Goal: Book appointment/travel/reservation

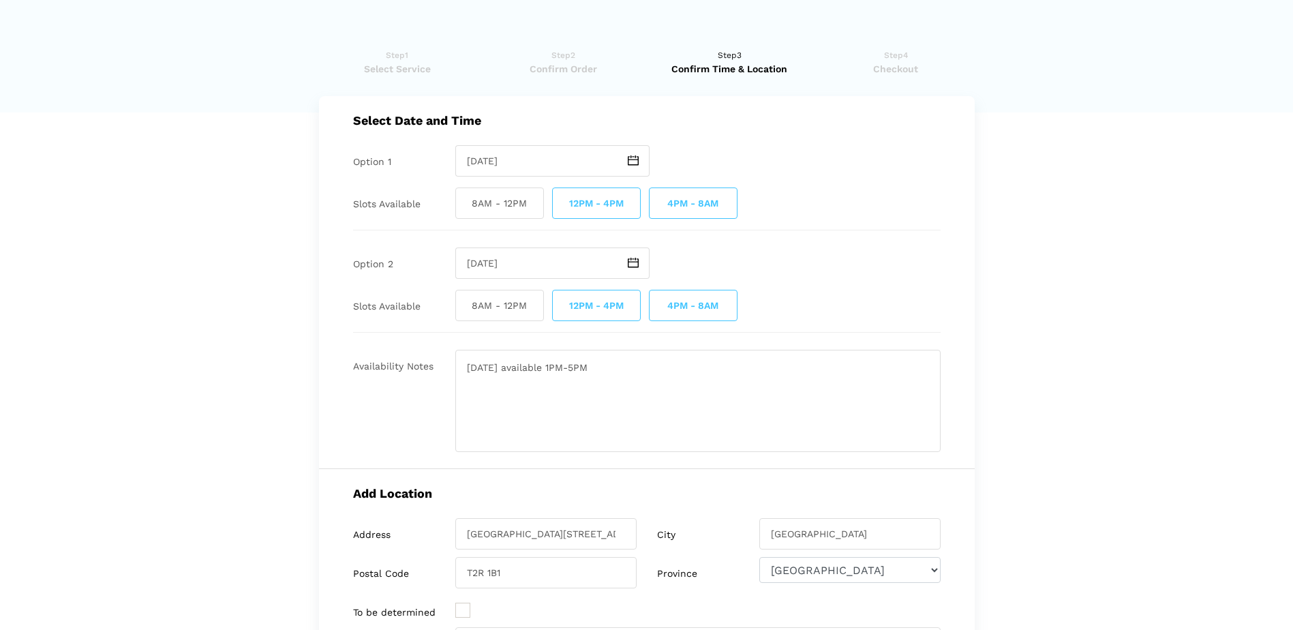
select select "AB"
click at [614, 304] on span "12PM - 4PM" at bounding box center [596, 305] width 89 height 31
click at [561, 304] on input "12PM - 4PM" at bounding box center [556, 305] width 9 height 31
checkbox input "false"
click at [660, 379] on textarea "[DATE] available 1PM-5PM" at bounding box center [697, 401] width 485 height 102
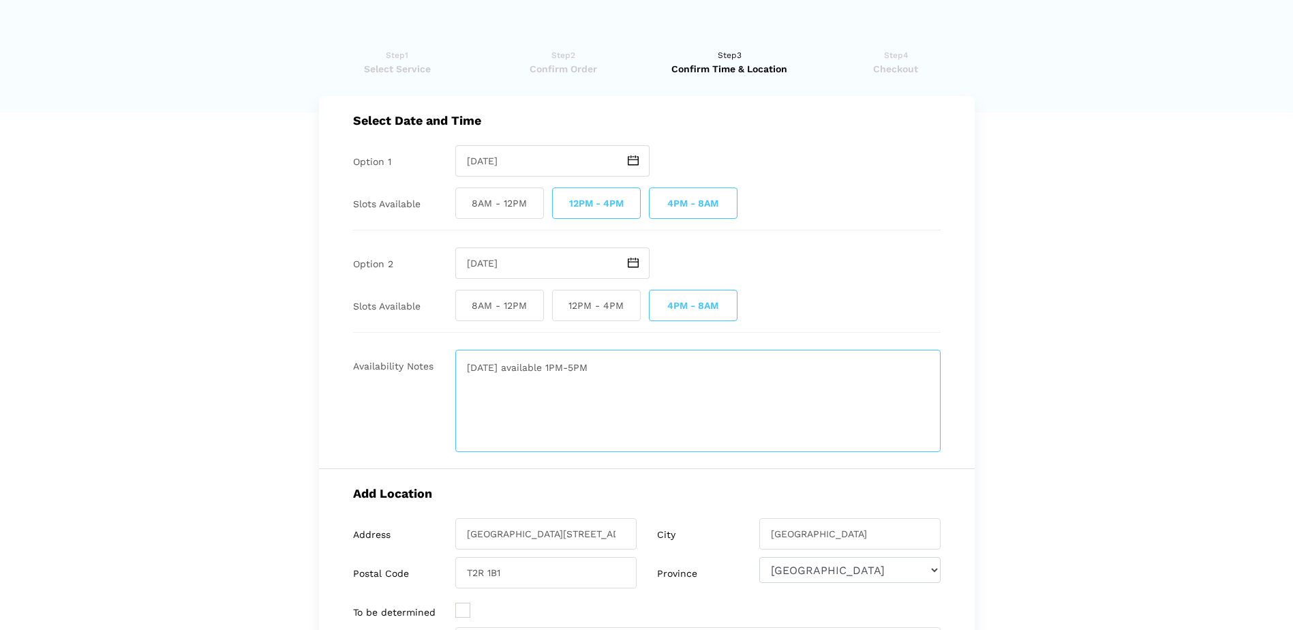
drag, startPoint x: 605, startPoint y: 366, endPoint x: 636, endPoint y: 378, distance: 33.0
click at [607, 367] on textarea "[DATE] available 1PM-5PM" at bounding box center [697, 401] width 485 height 102
click at [570, 58] on link "Step2 Confirm Order" at bounding box center [563, 61] width 157 height 27
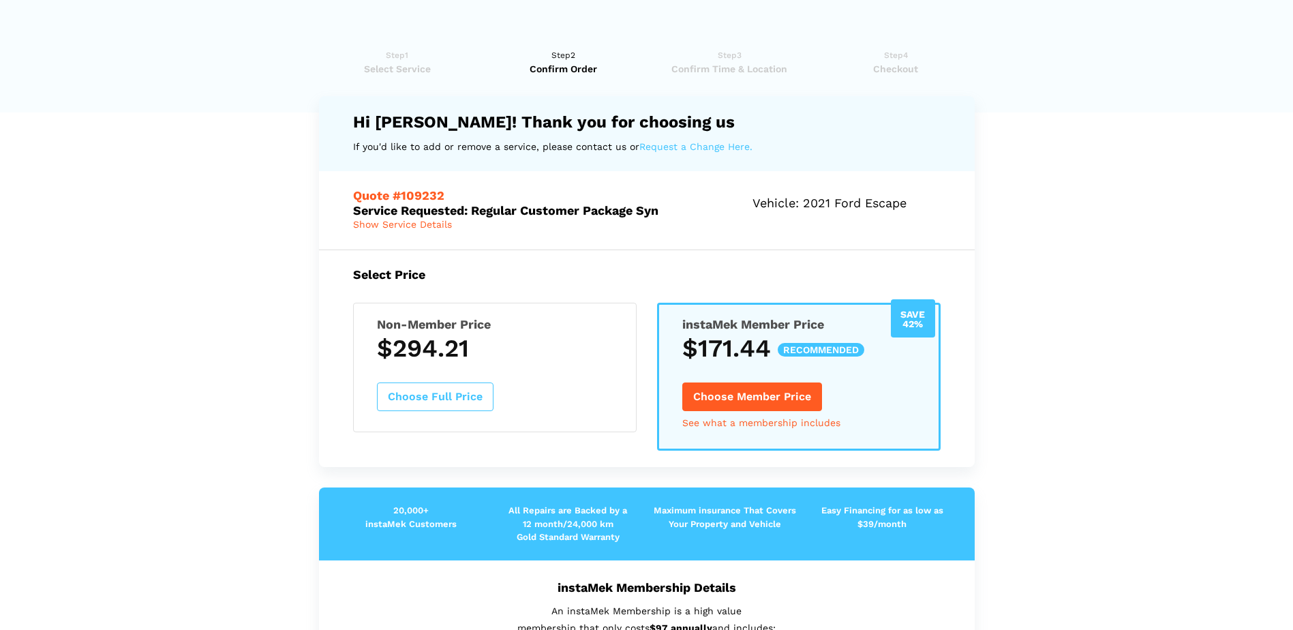
click at [414, 65] on span "Select Service" at bounding box center [397, 69] width 157 height 14
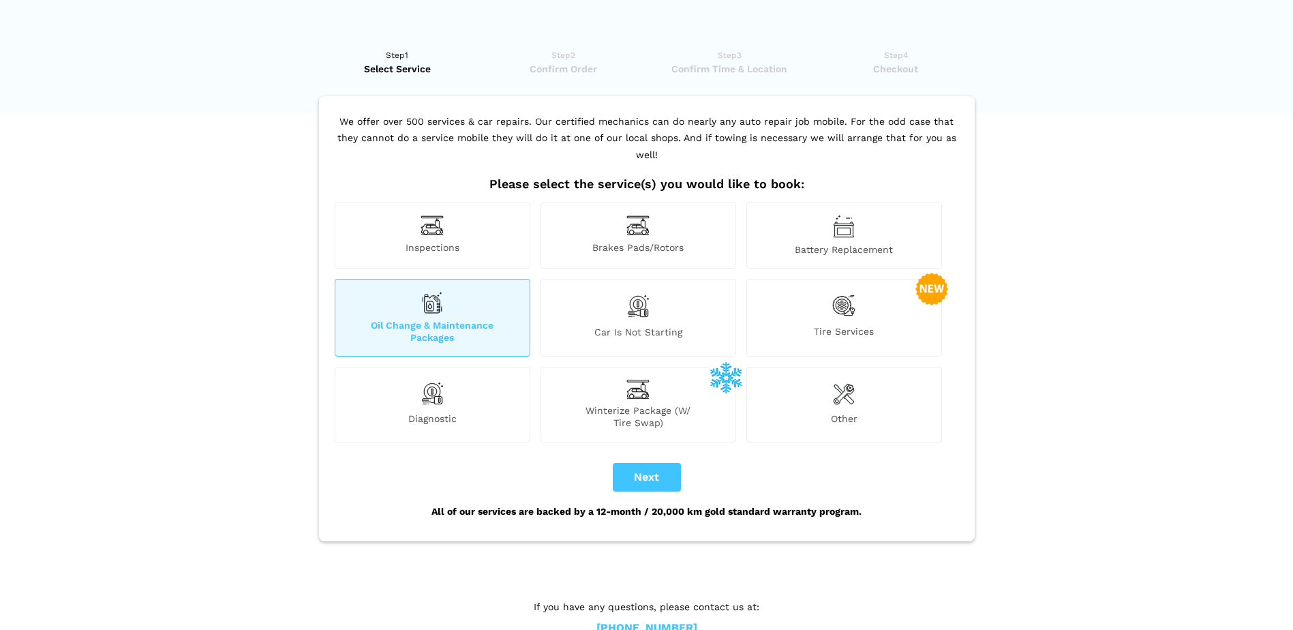
click at [571, 57] on link "Step2 Confirm Order" at bounding box center [563, 61] width 157 height 27
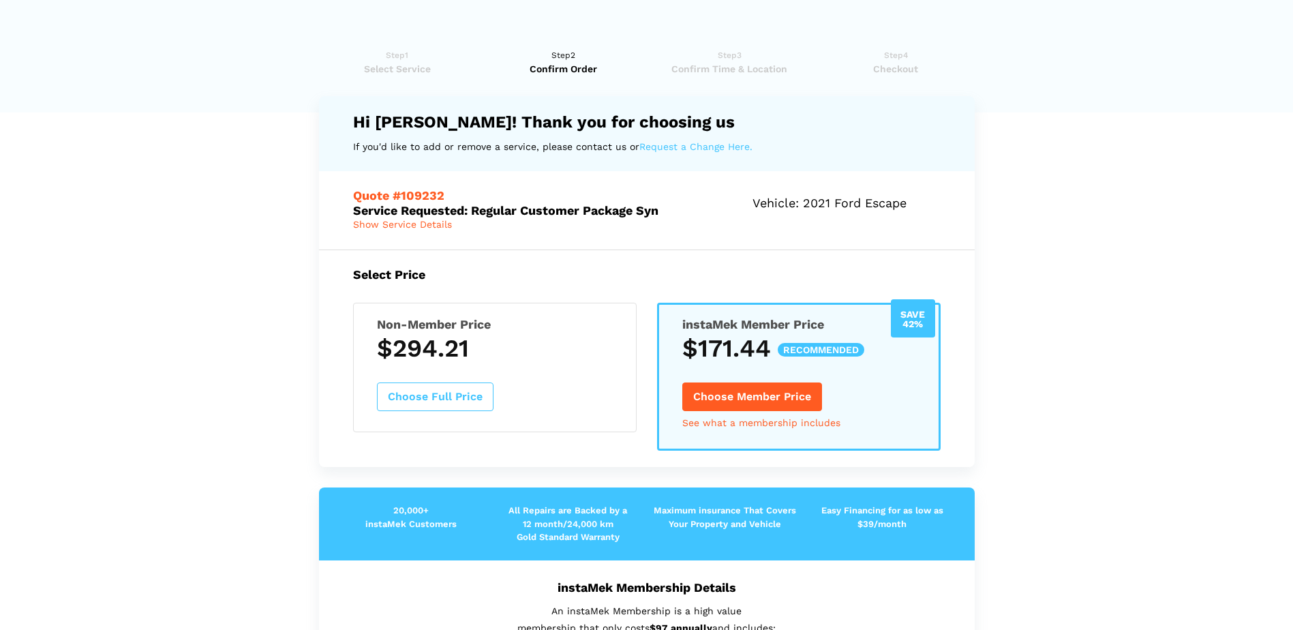
click at [687, 65] on span "Confirm Time & Location" at bounding box center [729, 69] width 157 height 14
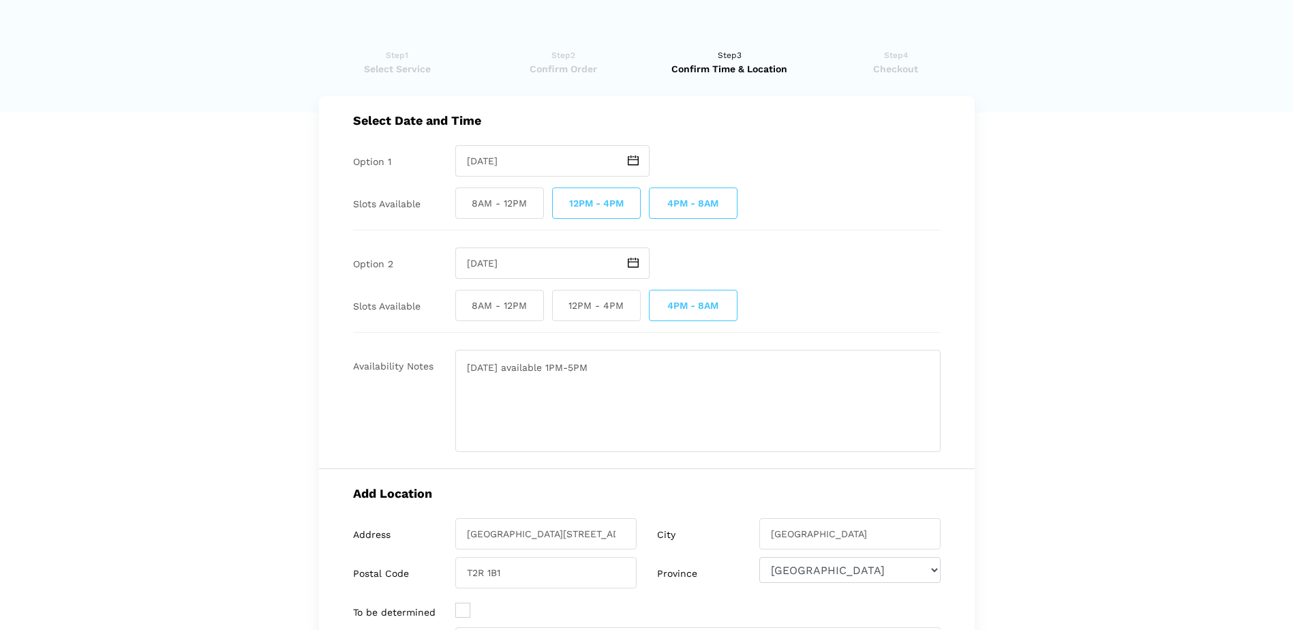
click at [896, 78] on ul "Step1 Select Service Step2 Confirm Order Step3 Confirm Time & Location Step4 Ch…" at bounding box center [647, 65] width 656 height 61
click at [885, 64] on span "Checkout" at bounding box center [895, 69] width 157 height 14
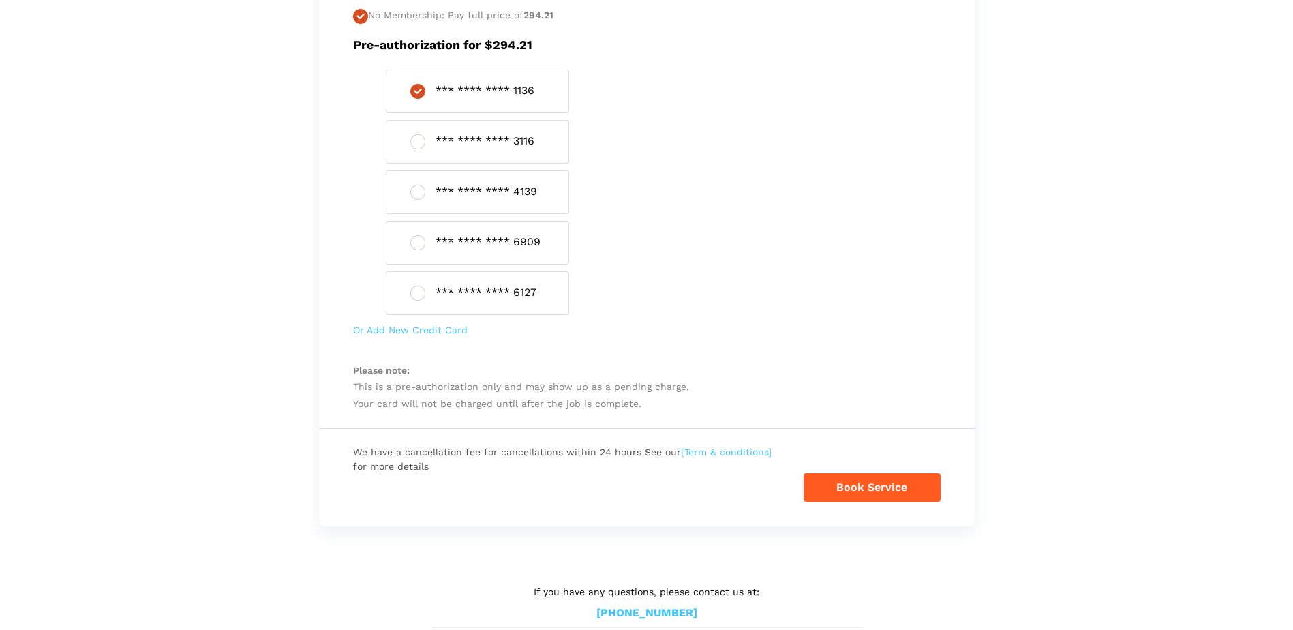
scroll to position [671, 0]
